Goal: Navigation & Orientation: Understand site structure

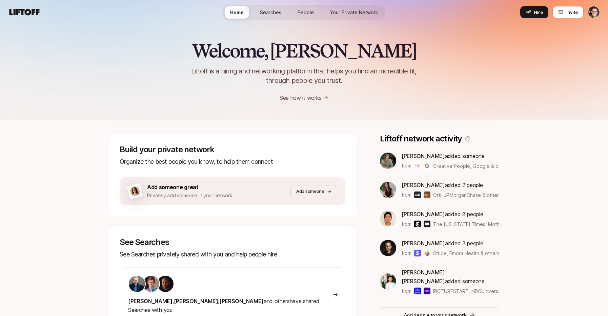
click at [312, 6] on link "People" at bounding box center [305, 12] width 27 height 13
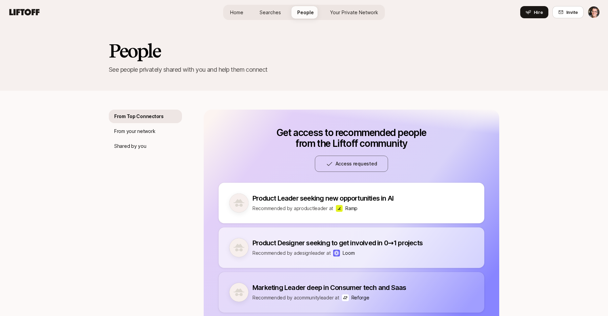
click at [87, 78] on div "People See people privately shared with you and help them connect" at bounding box center [304, 57] width 608 height 66
click at [171, 51] on h2 "People" at bounding box center [304, 51] width 390 height 20
click at [356, 13] on span "Your Private Network" at bounding box center [354, 12] width 48 height 7
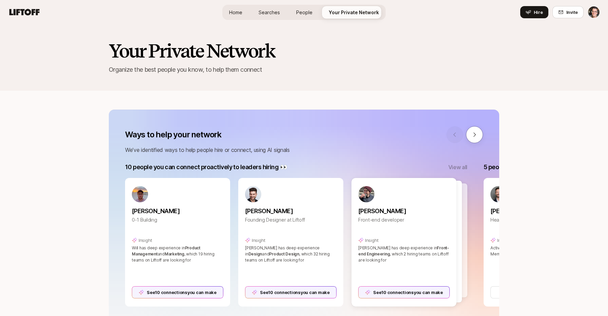
click at [275, 16] on link "Searches" at bounding box center [269, 12] width 32 height 13
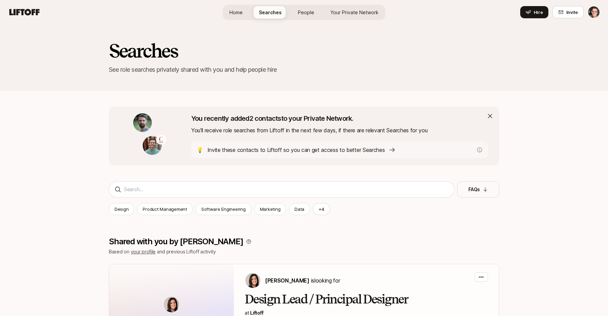
click at [235, 12] on span "Home" at bounding box center [235, 12] width 13 height 7
